Goal: Transaction & Acquisition: Purchase product/service

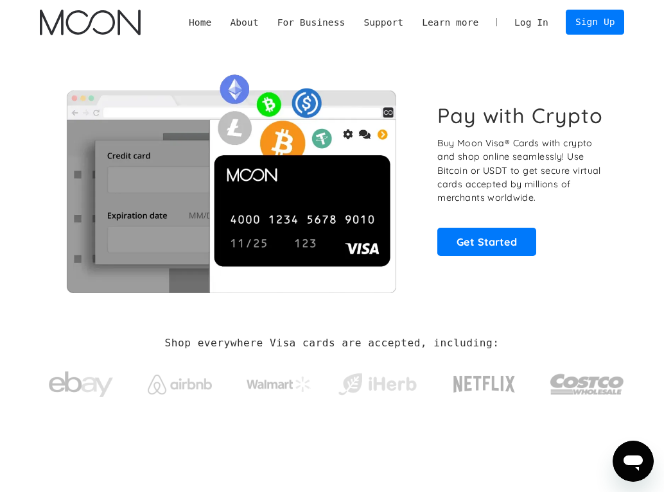
click at [534, 20] on link "Log In" at bounding box center [531, 22] width 53 height 24
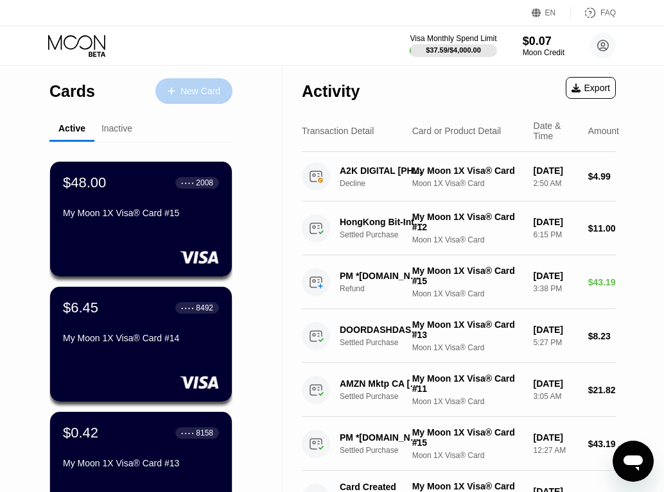
click at [198, 93] on div "New Card" at bounding box center [200, 91] width 40 height 11
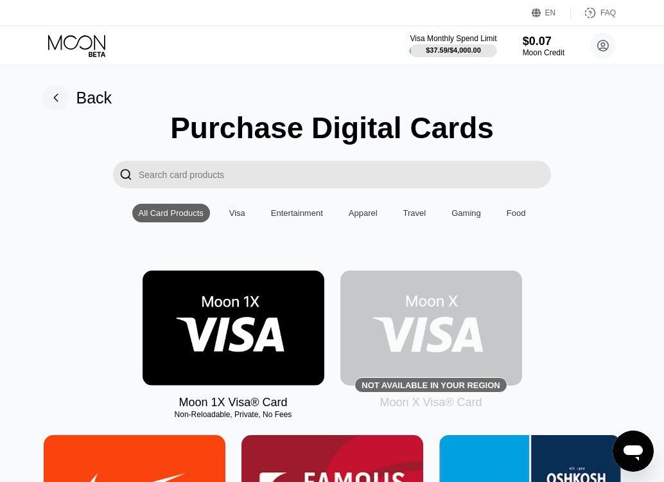
click at [240, 222] on div "Visa" at bounding box center [237, 213] width 29 height 19
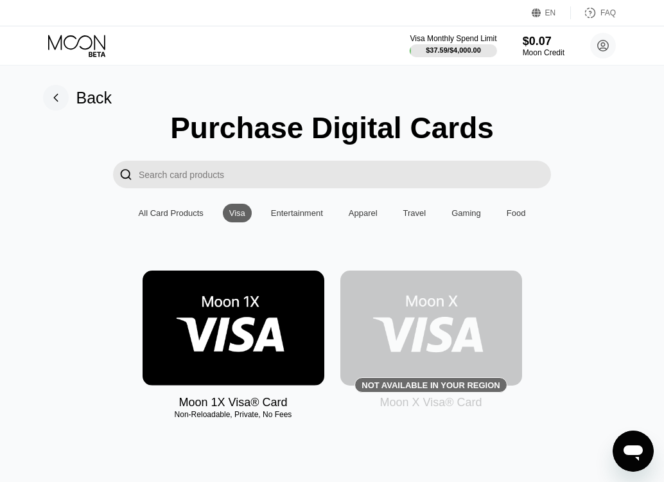
click at [276, 306] on img at bounding box center [234, 327] width 182 height 115
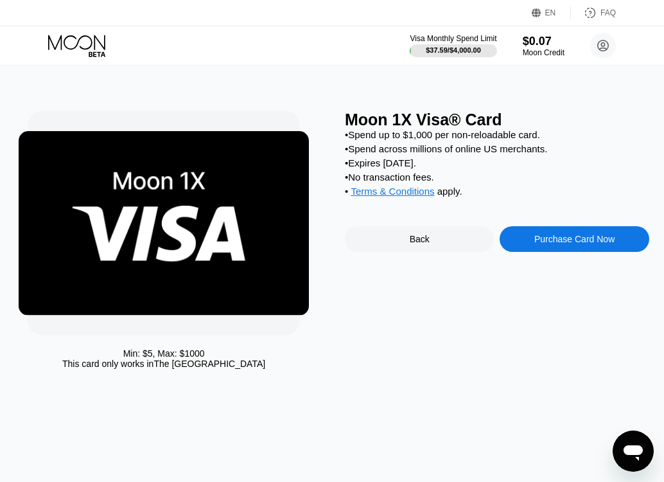
click at [588, 244] on div "Purchase Card Now" at bounding box center [574, 239] width 80 height 10
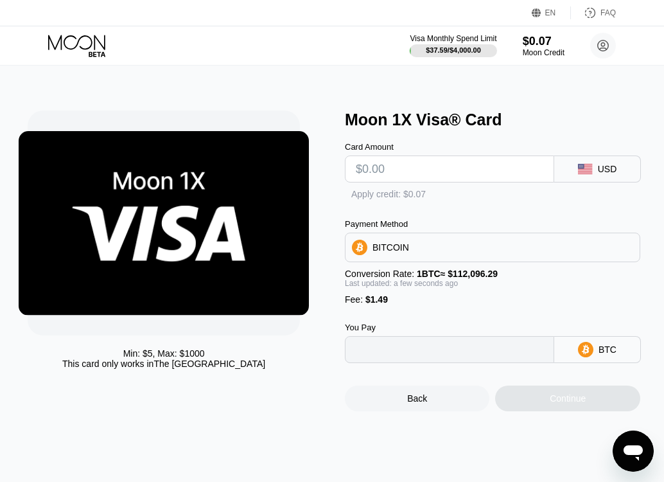
type input "0"
click at [433, 176] on input "text" at bounding box center [449, 169] width 187 height 26
type input "$1"
type input "0.00002222"
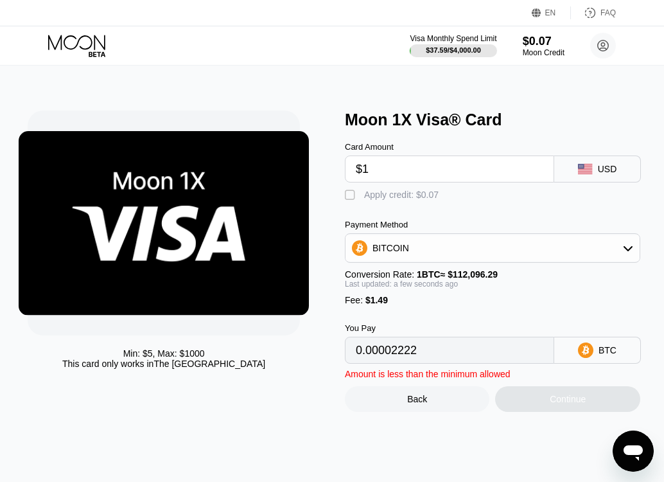
type input "$12"
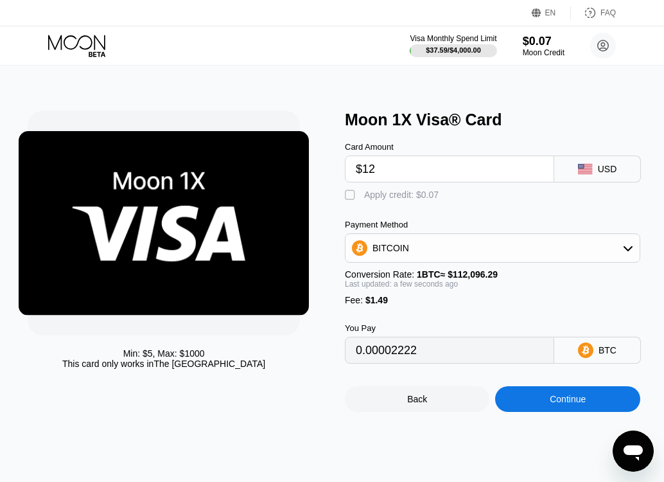
type input "0.00012035"
type input "$120"
type input "0.00108381"
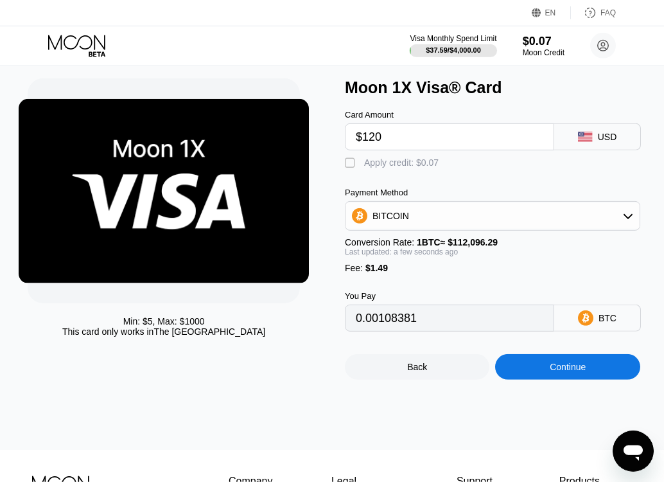
scroll to position [39, 0]
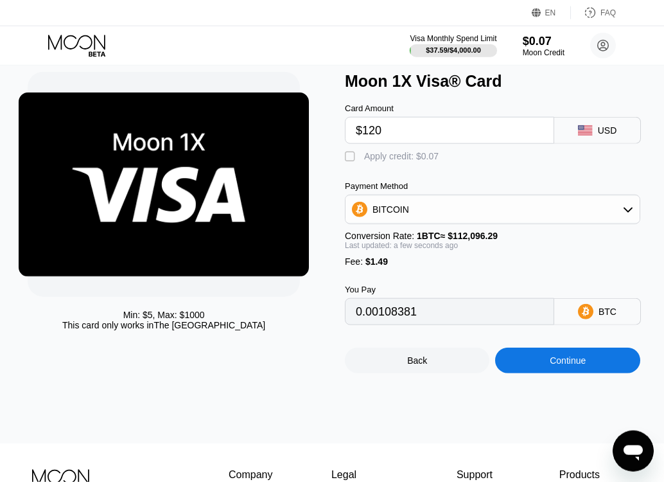
type input "$120"
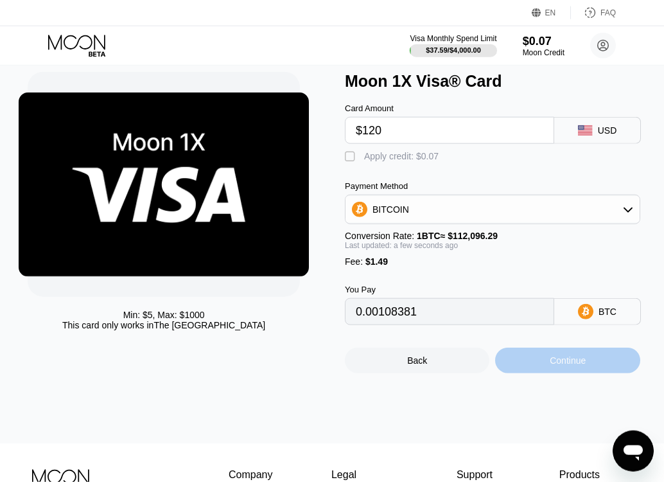
click at [564, 365] on div "Continue" at bounding box center [567, 360] width 144 height 26
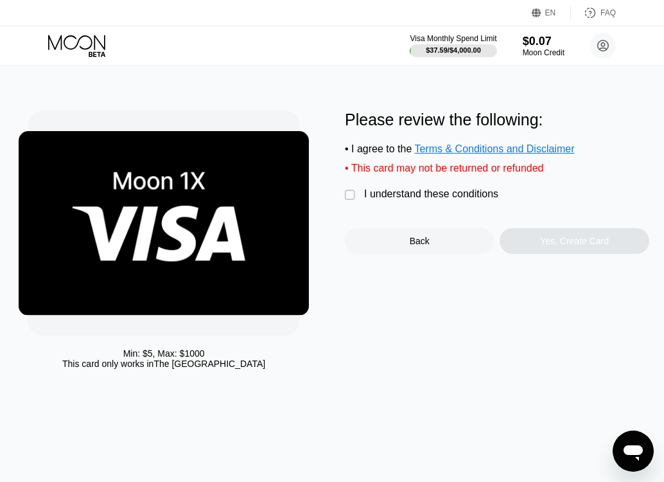
click at [351, 198] on div "" at bounding box center [351, 195] width 13 height 13
click at [580, 243] on div "Yes, Create Card" at bounding box center [574, 241] width 69 height 10
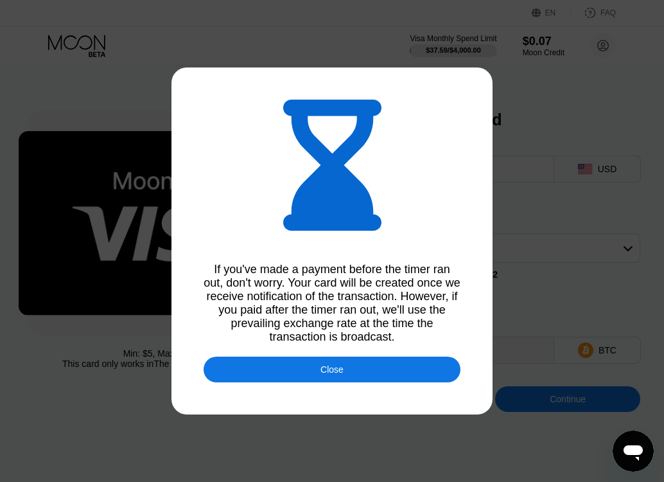
click at [349, 371] on div "Close" at bounding box center [332, 369] width 257 height 26
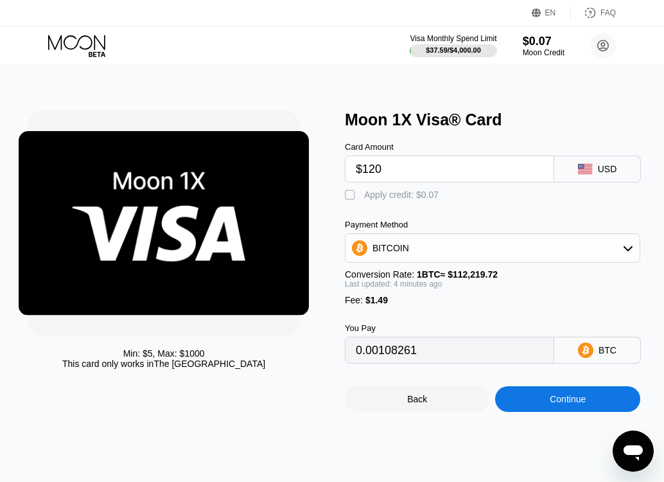
type input "0.00108350"
click at [73, 46] on icon at bounding box center [78, 46] width 60 height 22
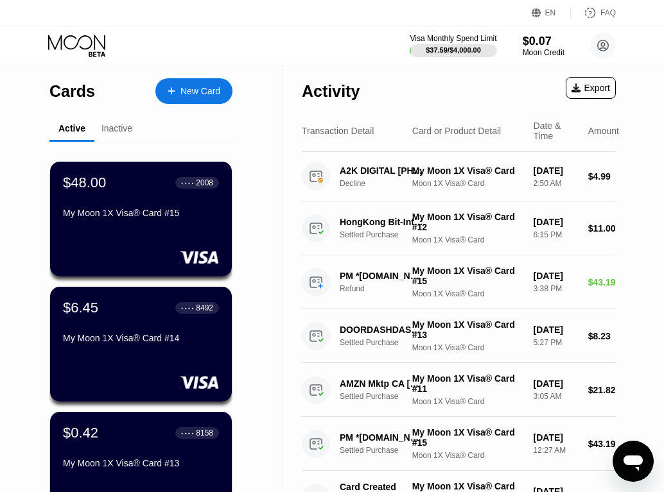
click at [73, 46] on icon at bounding box center [78, 46] width 60 height 22
click at [359, 176] on div "A2K DIGITAL [PHONE_NUMBER] US" at bounding box center [381, 171] width 83 height 10
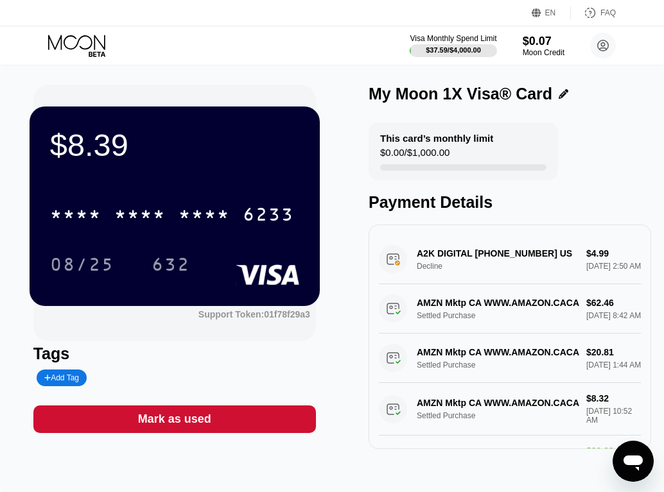
drag, startPoint x: 471, startPoint y: 260, endPoint x: 428, endPoint y: 257, distance: 43.1
click at [428, 257] on div "A2K DIGITAL +14242343208 US Decline $4.99 Sep 22, 2025 2:50 AM" at bounding box center [510, 259] width 262 height 49
click at [67, 44] on icon at bounding box center [78, 46] width 60 height 22
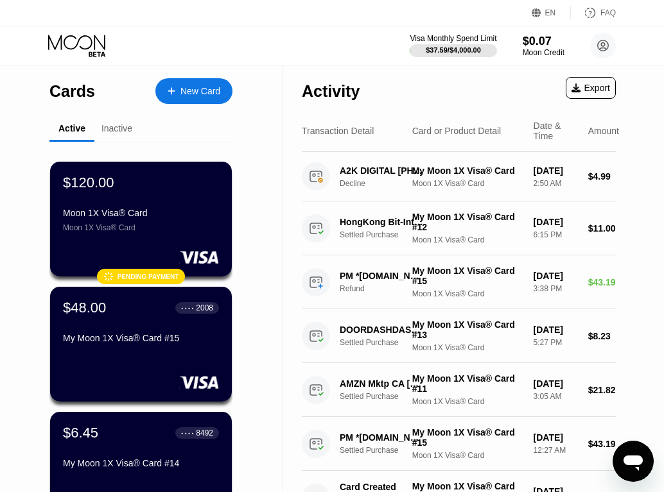
click at [125, 232] on div "Moon 1X Visa® Card" at bounding box center [141, 227] width 156 height 9
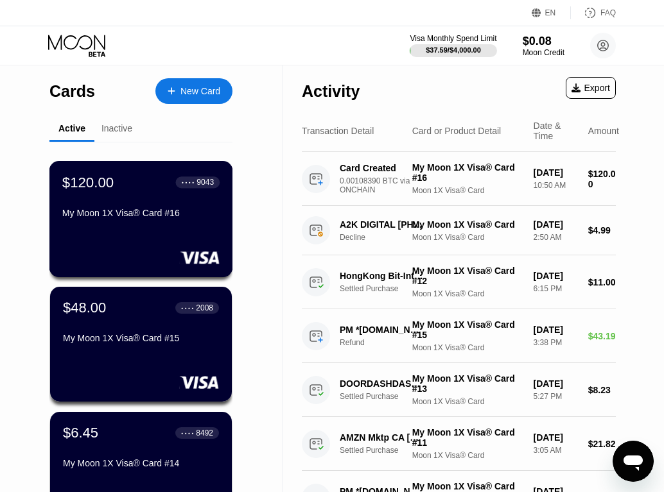
click at [111, 191] on div "$120.00" at bounding box center [87, 182] width 51 height 17
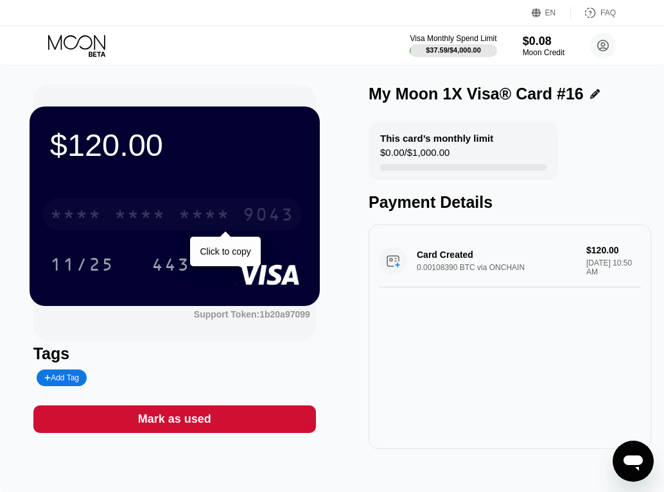
click at [114, 216] on div "* * * * * * * * * * * * 9043" at bounding box center [171, 214] width 259 height 32
